Goal: Task Accomplishment & Management: Use online tool/utility

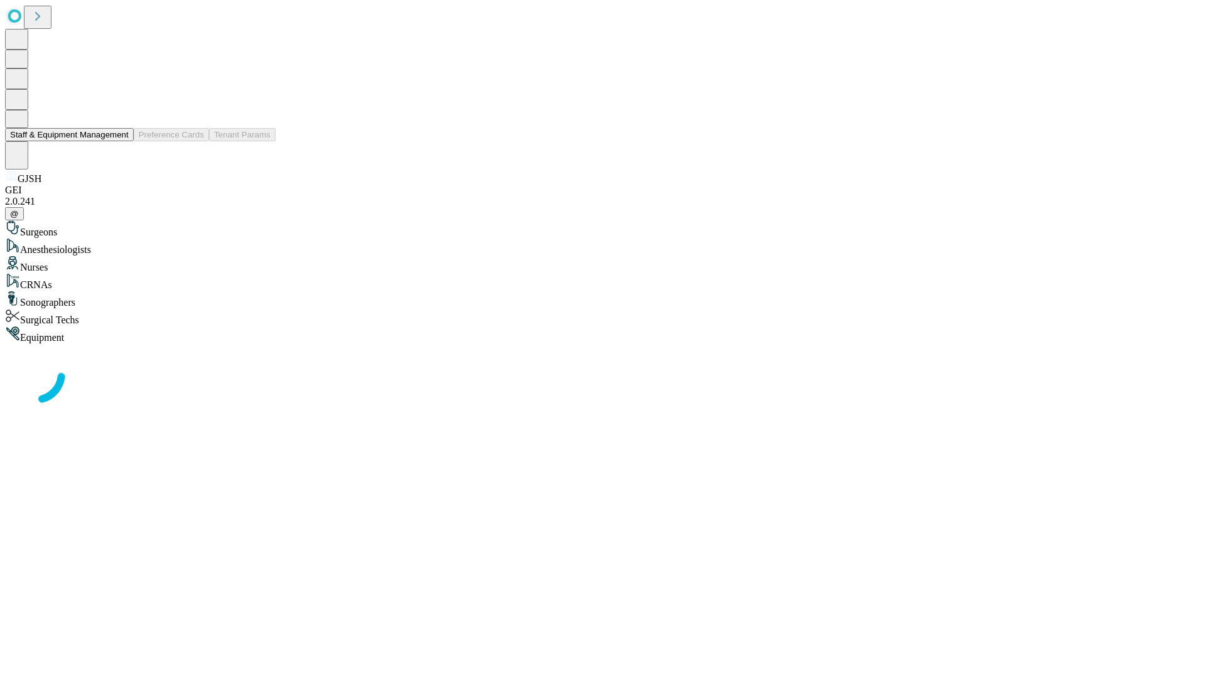
click at [120, 141] on button "Staff & Equipment Management" at bounding box center [69, 134] width 129 height 13
